Goal: Entertainment & Leisure: Consume media (video, audio)

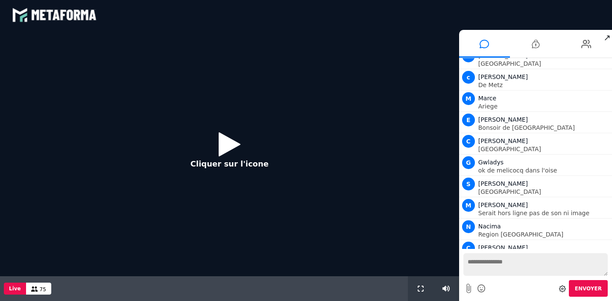
scroll to position [2550, 0]
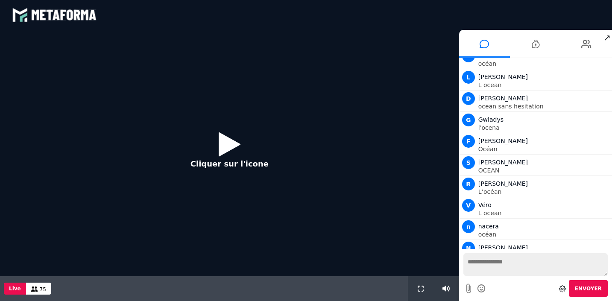
click at [233, 131] on icon at bounding box center [230, 144] width 22 height 28
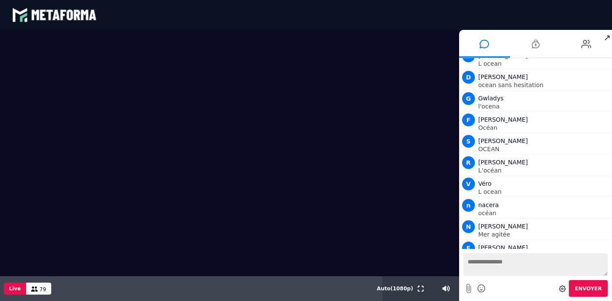
scroll to position [4129, 0]
